Goal: Transaction & Acquisition: Download file/media

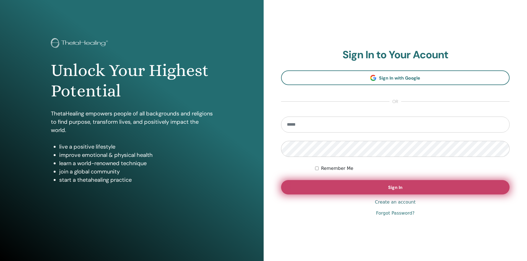
type input "**********"
click at [373, 189] on button "Sign In" at bounding box center [395, 187] width 229 height 14
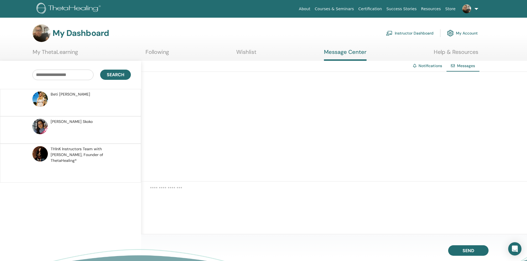
click at [462, 67] on span "Messages" at bounding box center [466, 65] width 18 height 5
click at [430, 66] on link "Notifications" at bounding box center [429, 65] width 23 height 5
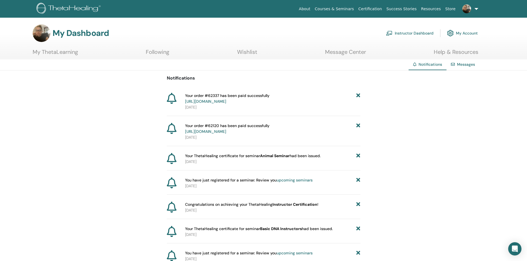
click at [254, 51] on link "Wishlist" at bounding box center [247, 54] width 20 height 11
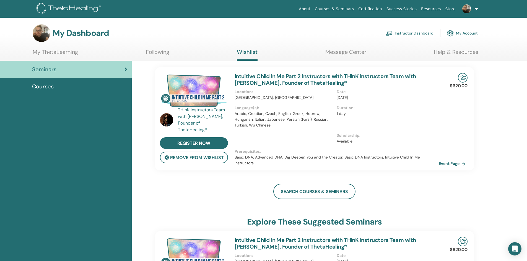
click at [474, 10] on link at bounding box center [468, 9] width 23 height 18
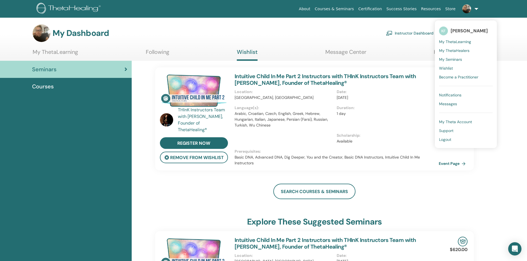
click at [465, 50] on span "My ThetaHealers" at bounding box center [454, 50] width 30 height 5
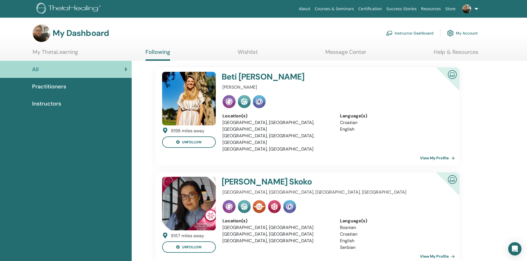
click at [473, 9] on link at bounding box center [468, 9] width 23 height 18
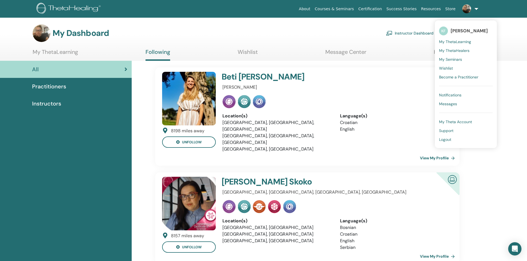
click at [487, 8] on ul "About Courses & Seminars Certification Success Stories Resources Store KF Krist…" at bounding box center [388, 9] width 217 height 18
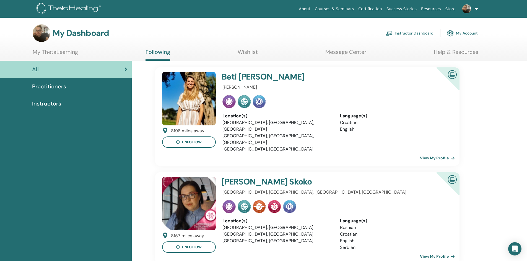
click at [399, 34] on link "Instructor Dashboard" at bounding box center [410, 33] width 48 height 12
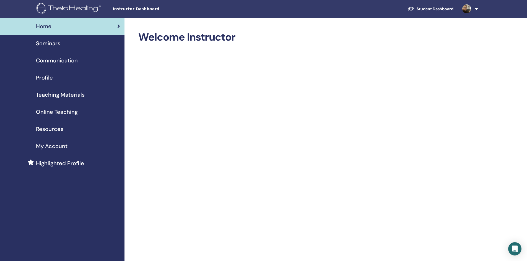
click at [41, 41] on span "Seminars" at bounding box center [48, 43] width 24 height 8
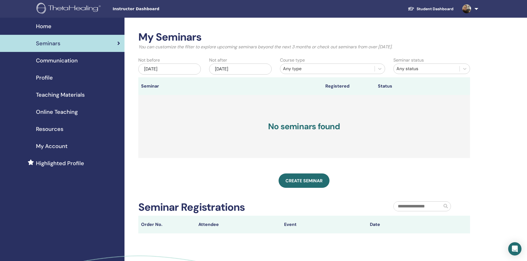
click at [63, 58] on span "Communication" at bounding box center [57, 60] width 42 height 8
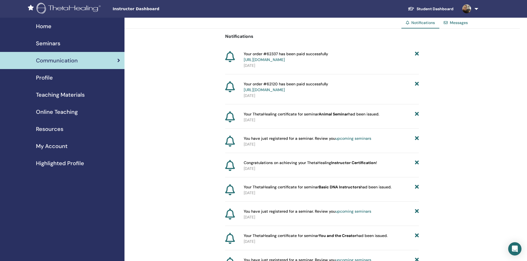
click at [66, 76] on div "Profile" at bounding box center [62, 78] width 116 height 8
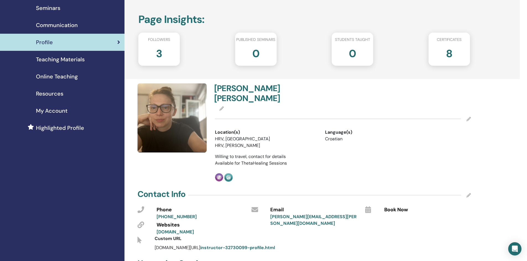
scroll to position [28, 0]
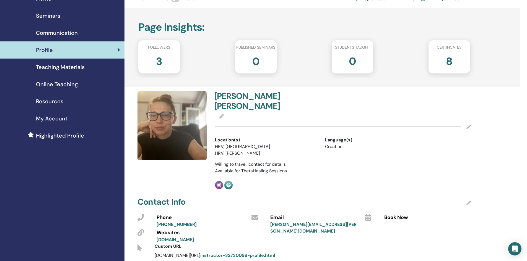
click at [67, 66] on span "Teaching Materials" at bounding box center [60, 67] width 49 height 8
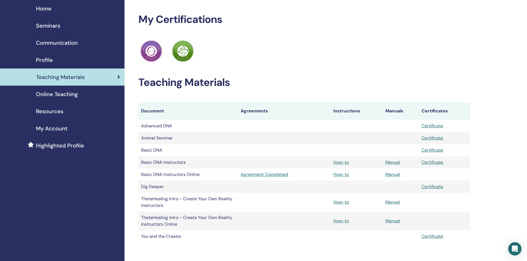
scroll to position [28, 0]
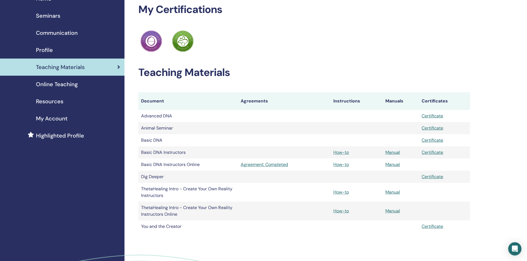
click at [53, 86] on span "Online Teaching" at bounding box center [57, 84] width 42 height 8
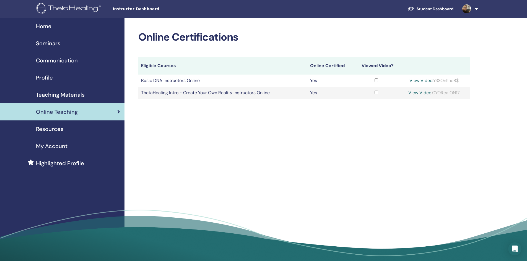
click at [53, 127] on span "Resources" at bounding box center [49, 129] width 27 height 8
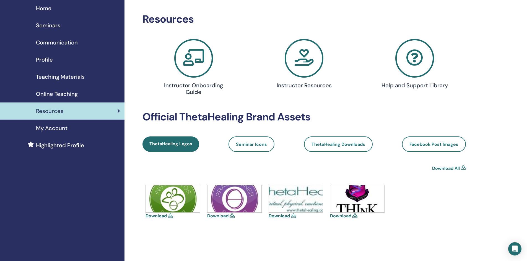
scroll to position [55, 0]
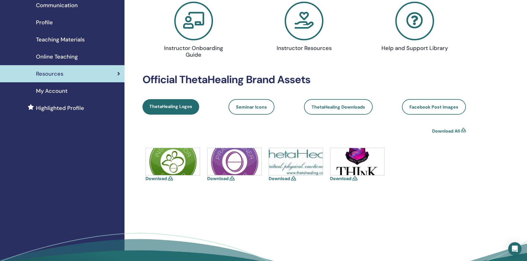
click at [166, 165] on img at bounding box center [173, 161] width 54 height 27
click at [159, 179] on link "Download" at bounding box center [155, 179] width 21 height 6
click at [219, 179] on link "Download" at bounding box center [217, 179] width 21 height 6
click at [253, 109] on span "Seminar Icons" at bounding box center [251, 107] width 31 height 6
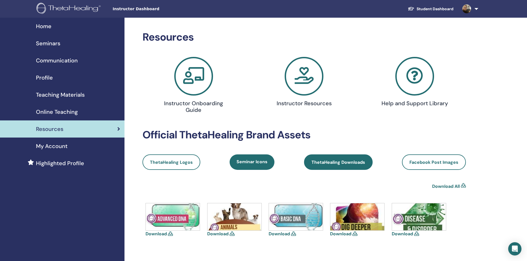
click at [343, 164] on span "ThetaHealing Downloads" at bounding box center [338, 162] width 54 height 6
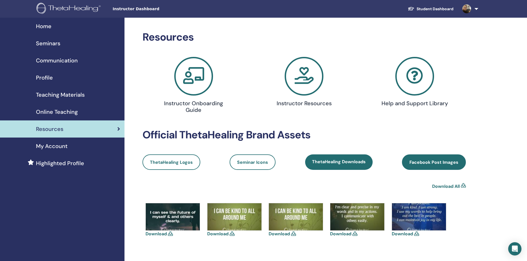
click at [442, 160] on span "Facebook Post Images" at bounding box center [433, 162] width 49 height 6
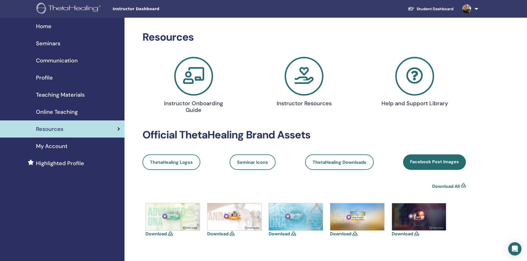
click at [305, 75] on icon at bounding box center [303, 76] width 39 height 39
